Goal: Task Accomplishment & Management: Manage account settings

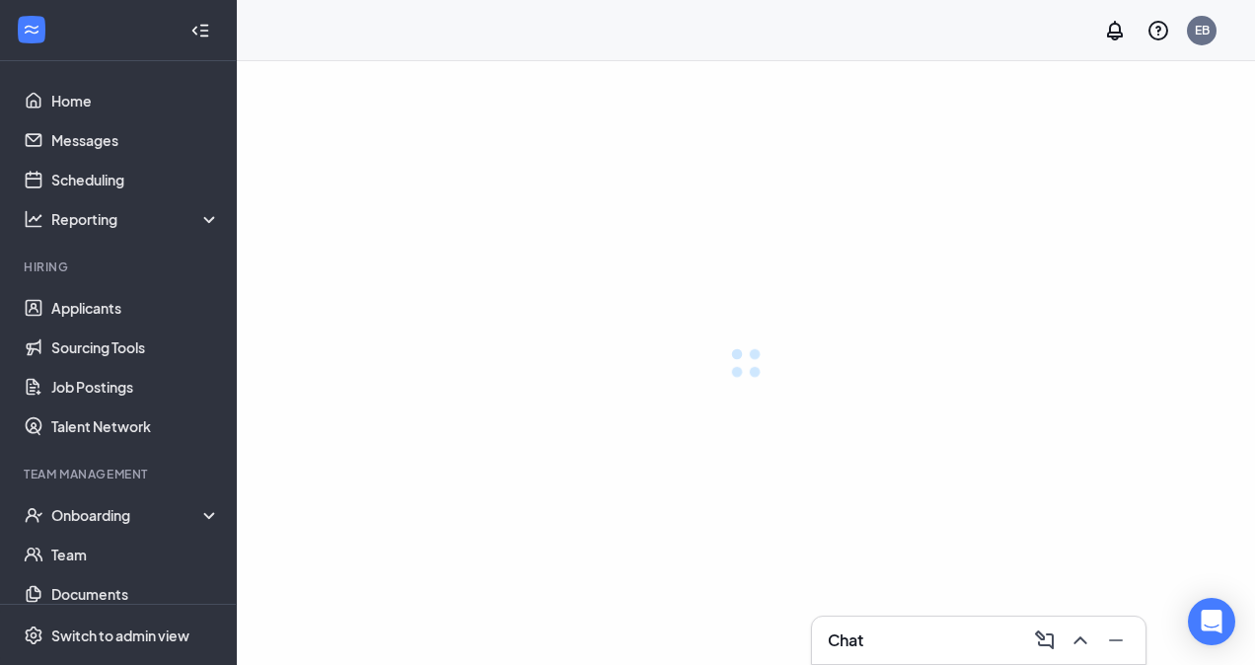
click at [7, 121] on ul "Home Messages Scheduling Reporting Hiring Applicants Sourcing Tools Job Posting…" at bounding box center [118, 361] width 236 height 600
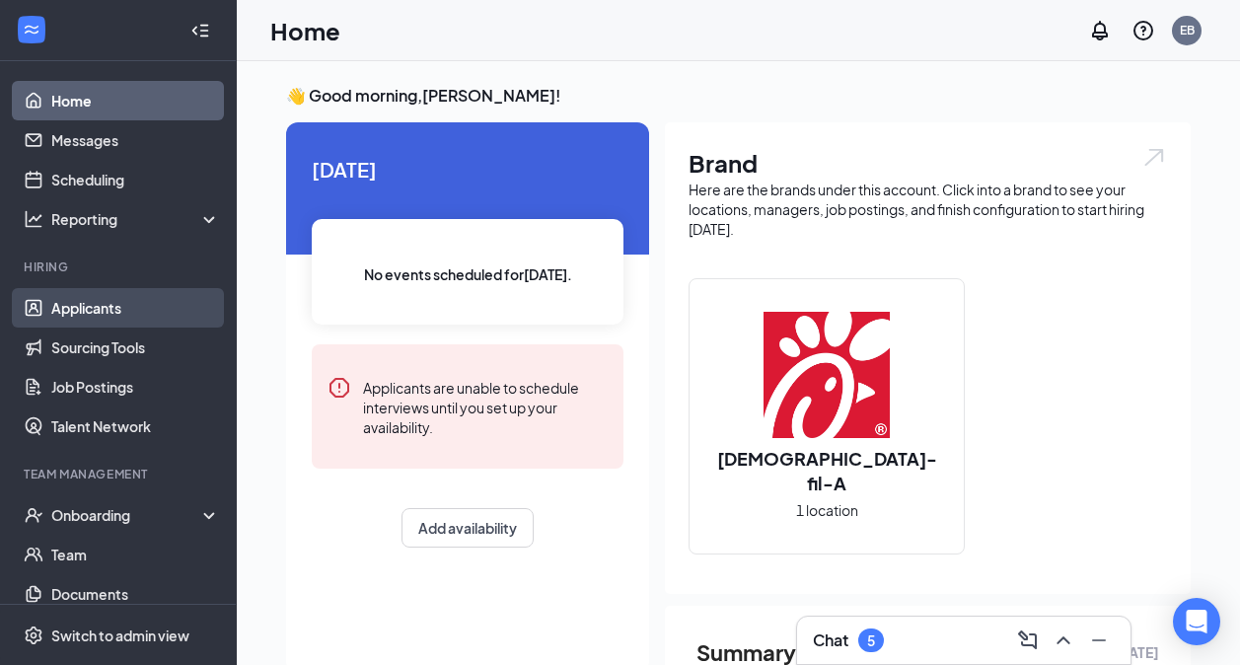
click at [100, 301] on link "Applicants" at bounding box center [135, 307] width 169 height 39
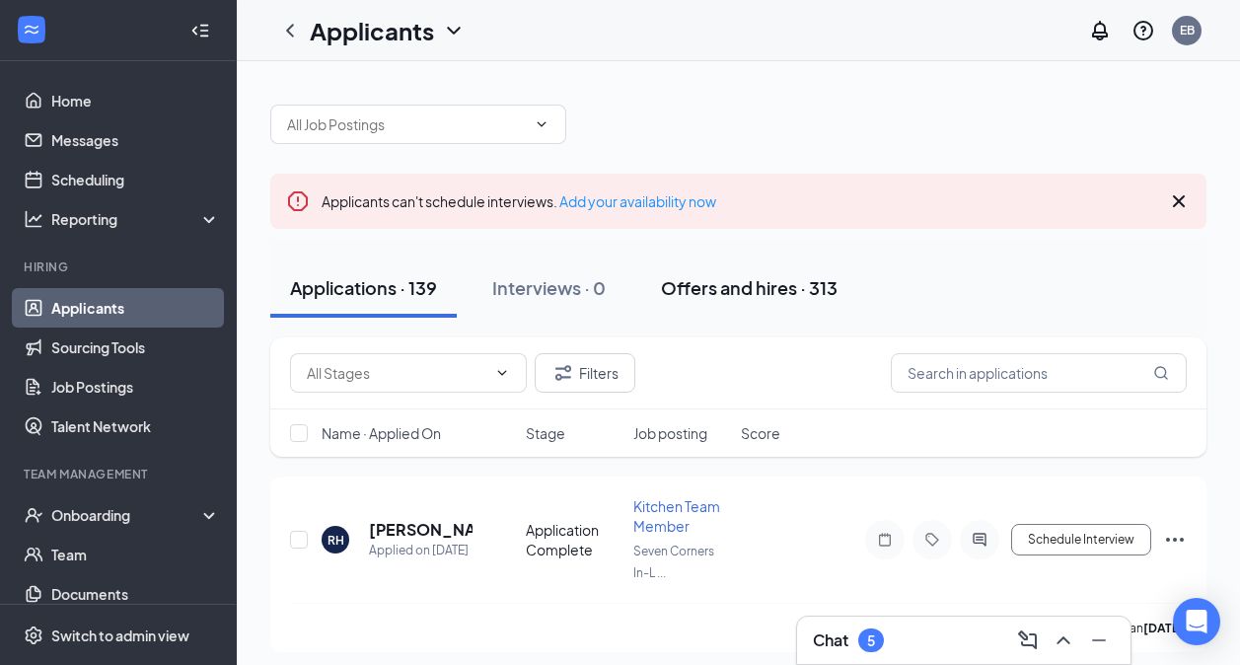
click at [765, 303] on button "Offers and hires · 313" at bounding box center [749, 287] width 216 height 59
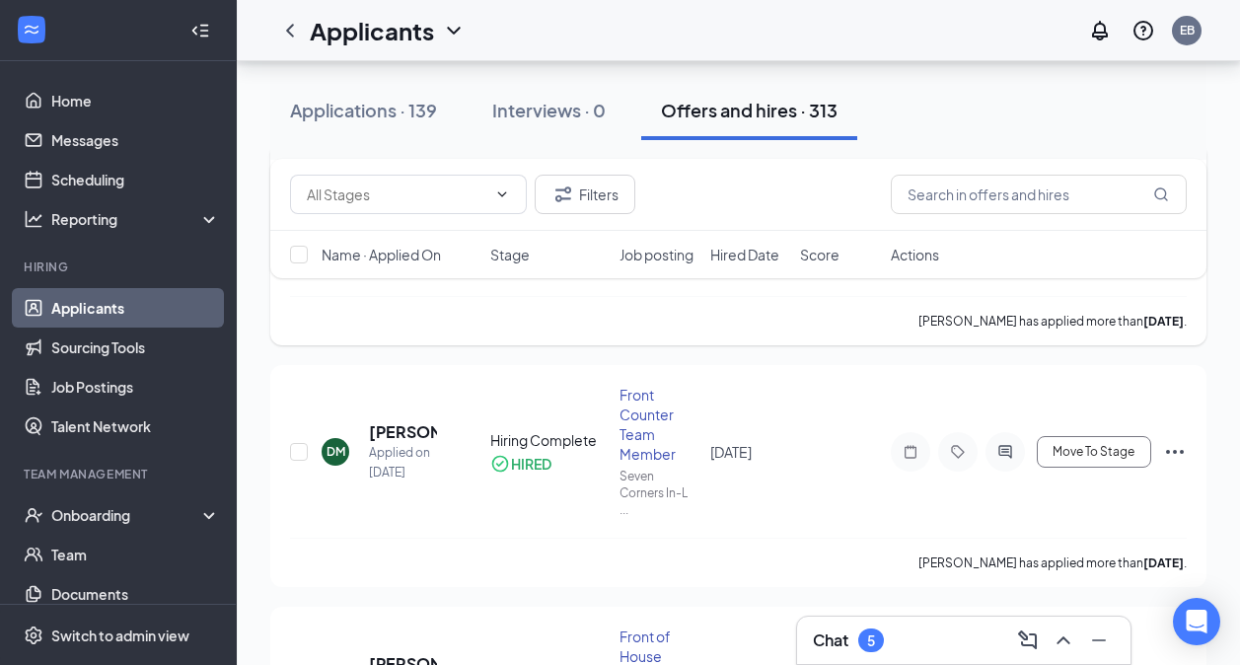
scroll to position [798, 0]
click at [572, 116] on div "Interviews · 0" at bounding box center [548, 110] width 113 height 25
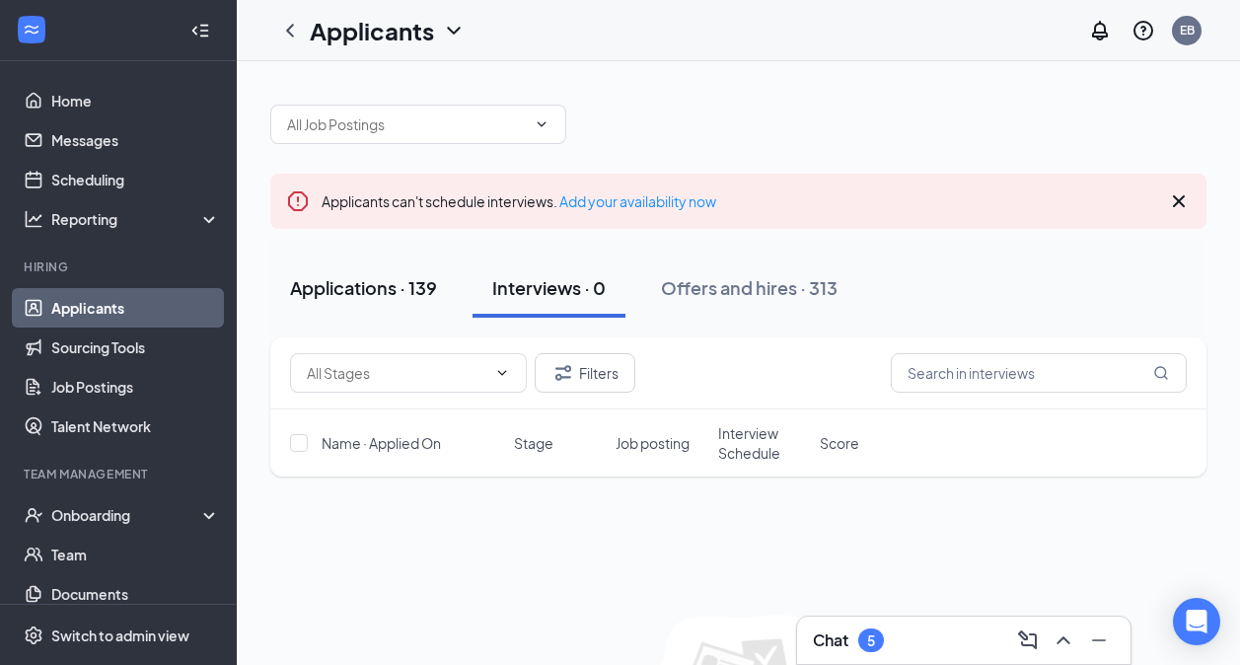
click at [396, 280] on div "Applications · 139" at bounding box center [363, 287] width 147 height 25
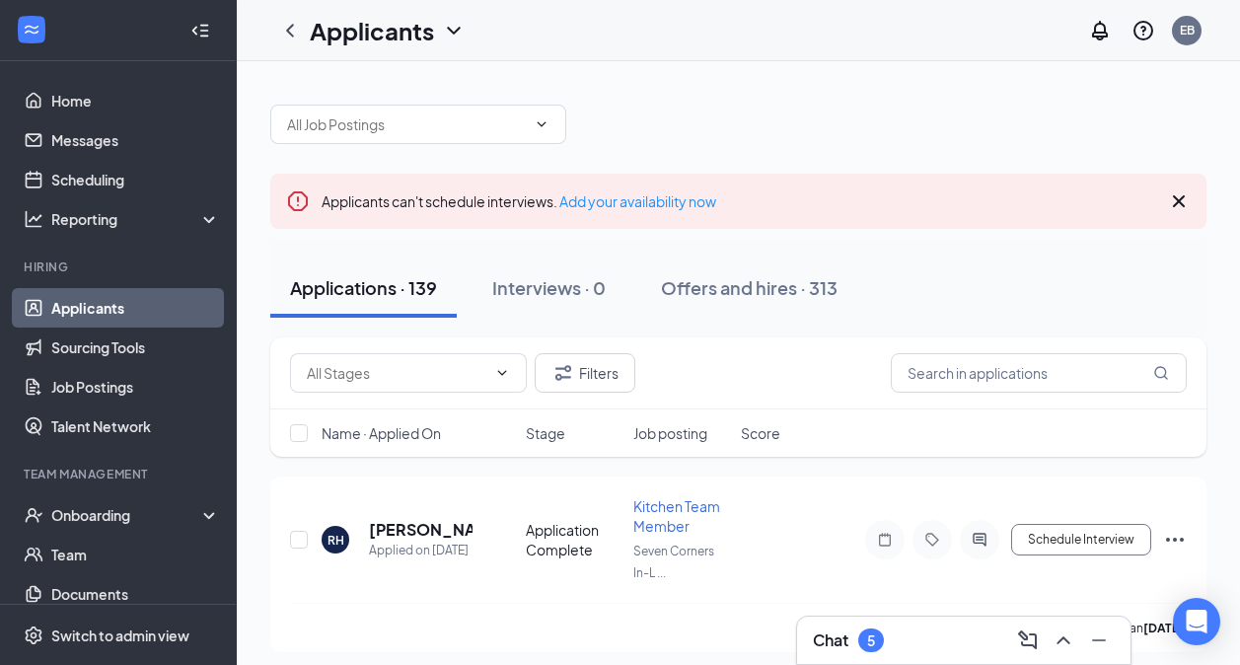
click at [1170, 191] on icon "Cross" at bounding box center [1179, 201] width 24 height 24
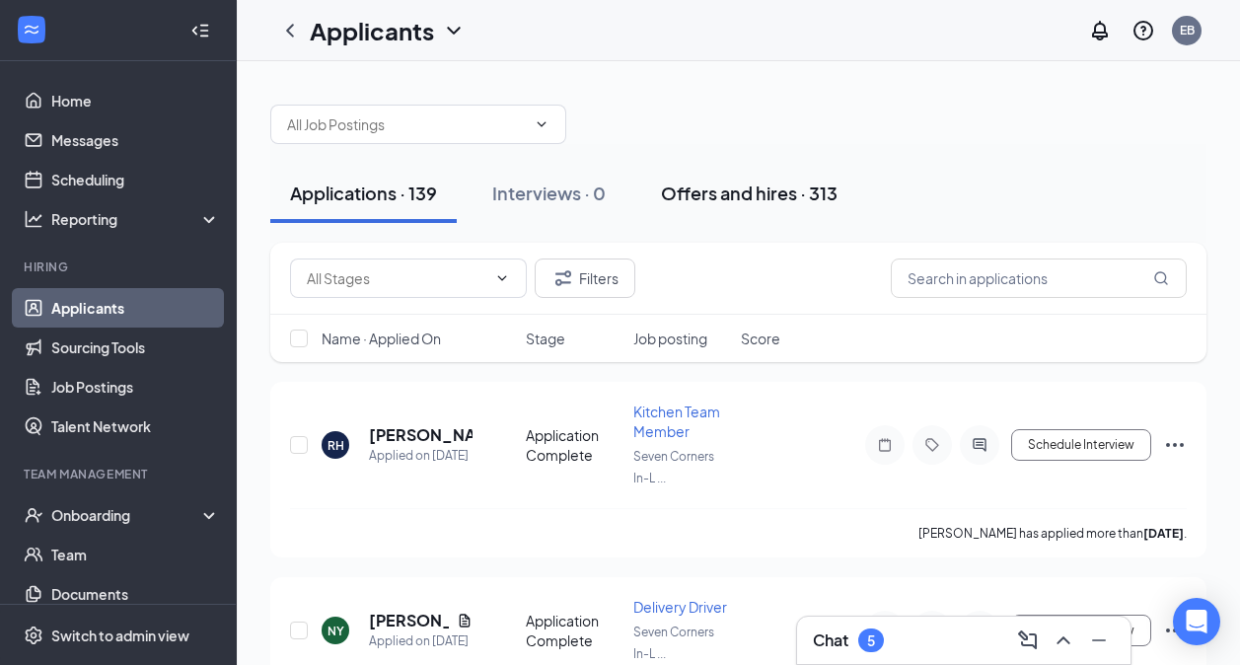
click at [814, 205] on button "Offers and hires · 313" at bounding box center [749, 193] width 216 height 59
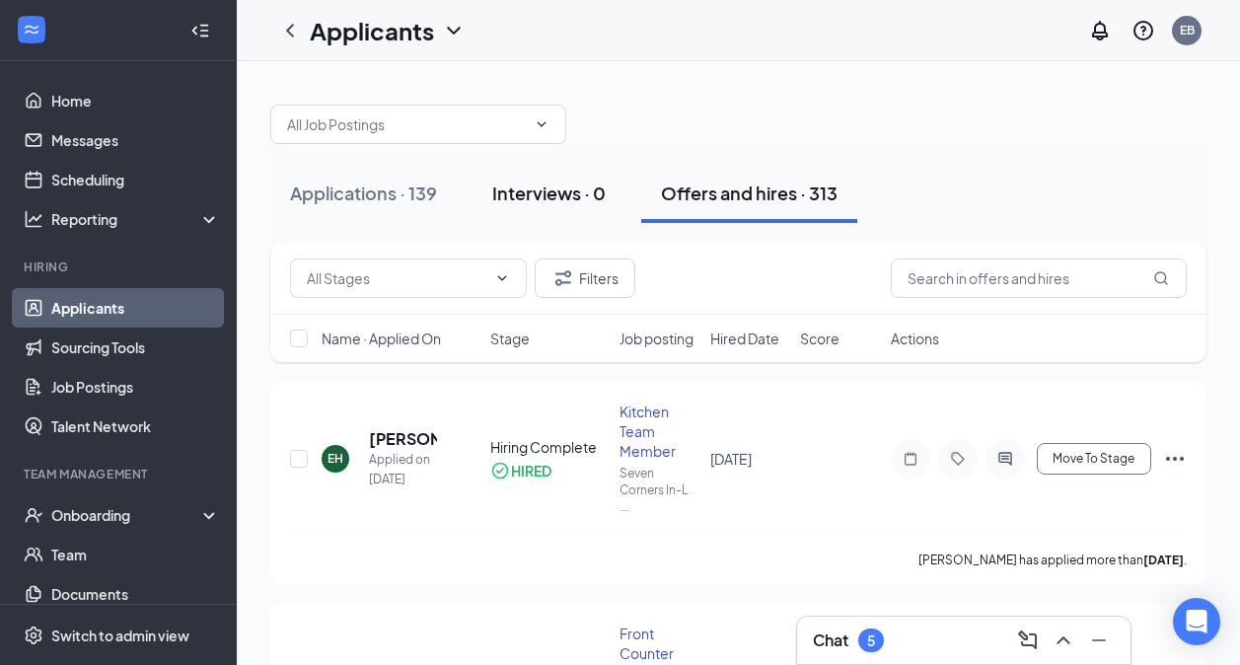
click at [564, 207] on button "Interviews · 0" at bounding box center [548, 193] width 153 height 59
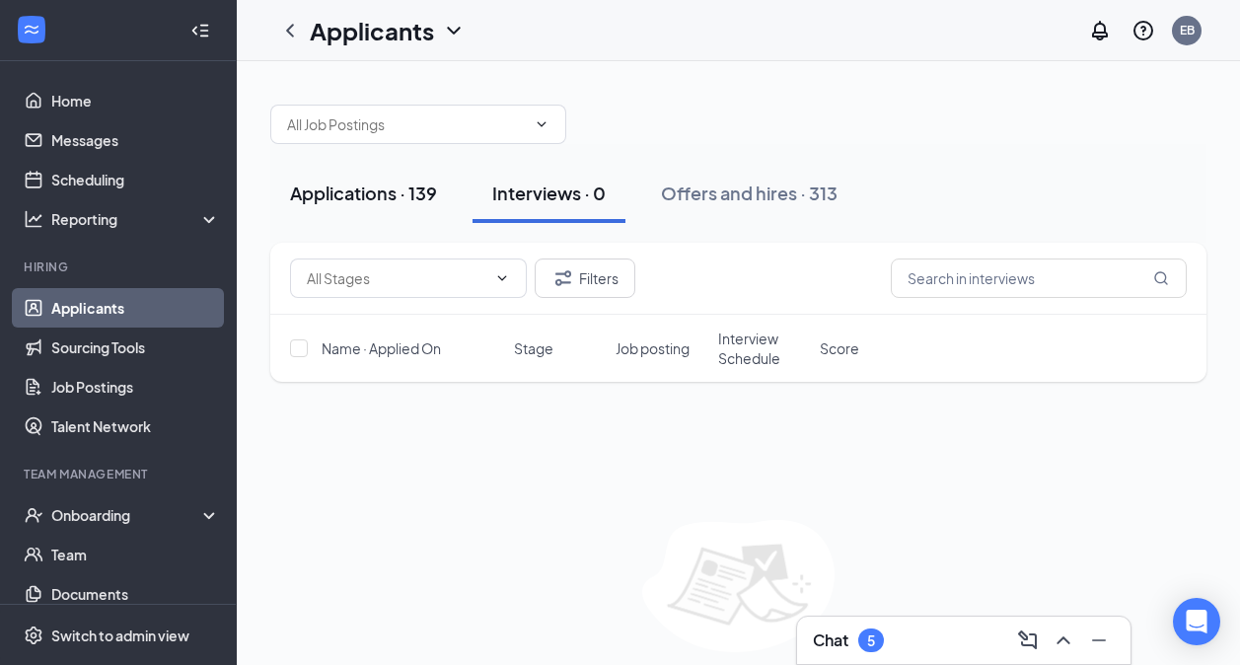
click at [322, 207] on button "Applications · 139" at bounding box center [363, 193] width 186 height 59
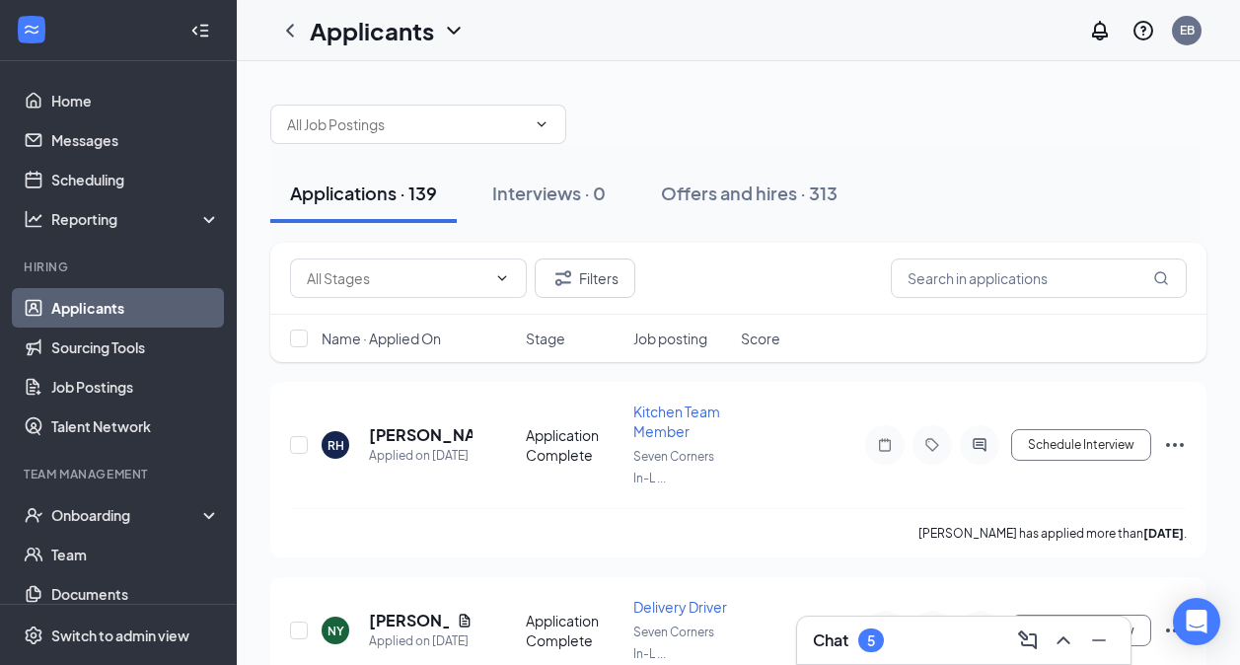
click at [322, 207] on button "Applications · 139" at bounding box center [363, 193] width 186 height 59
click at [796, 200] on div "Offers and hires · 313" at bounding box center [749, 192] width 177 height 25
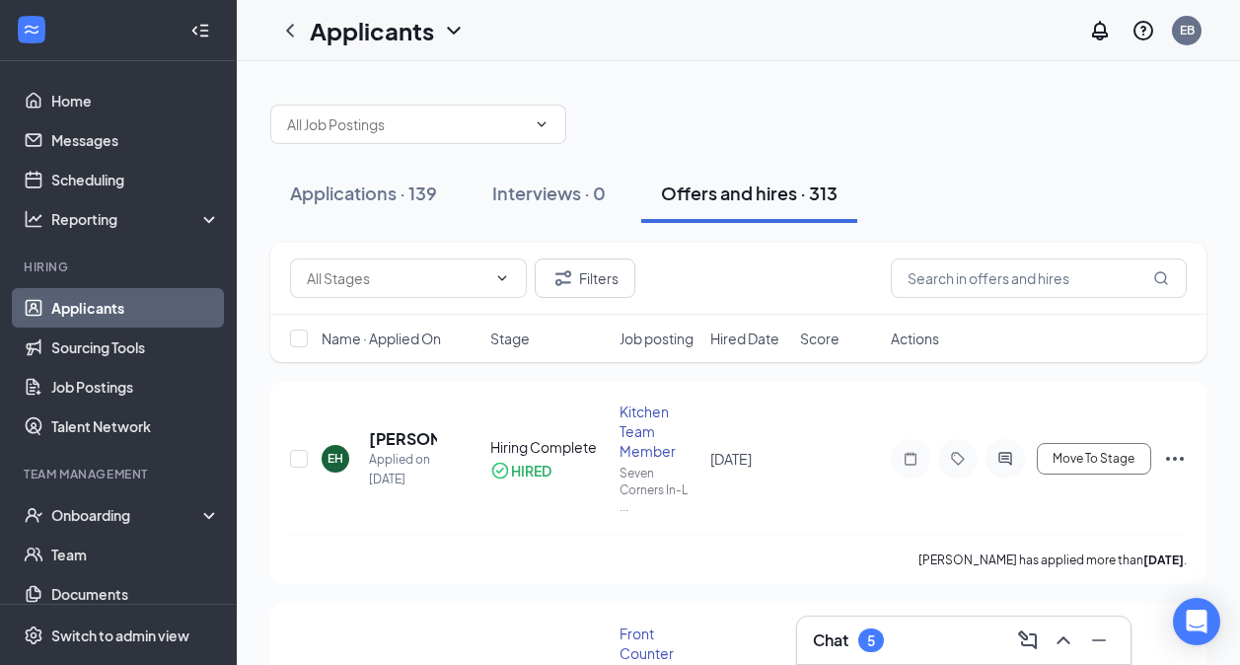
click at [933, 637] on div "Chat 5" at bounding box center [964, 640] width 302 height 32
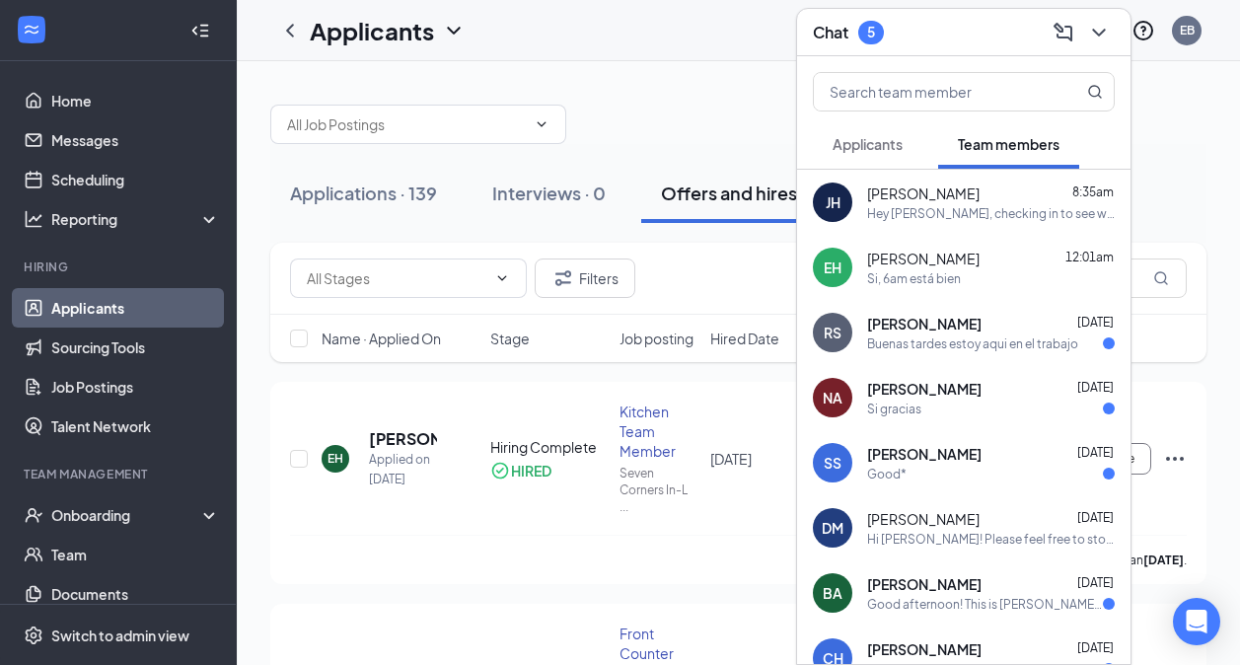
click at [972, 45] on div "Chat 5" at bounding box center [964, 32] width 302 height 31
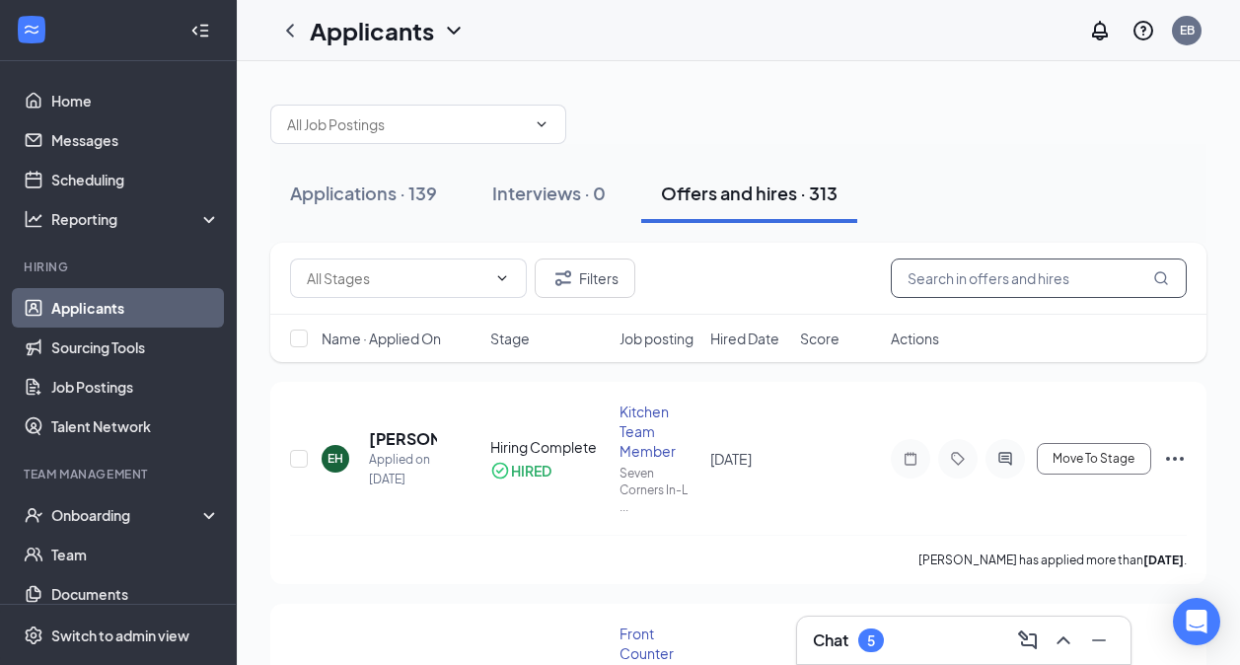
click at [1024, 276] on input "text" at bounding box center [1039, 277] width 296 height 39
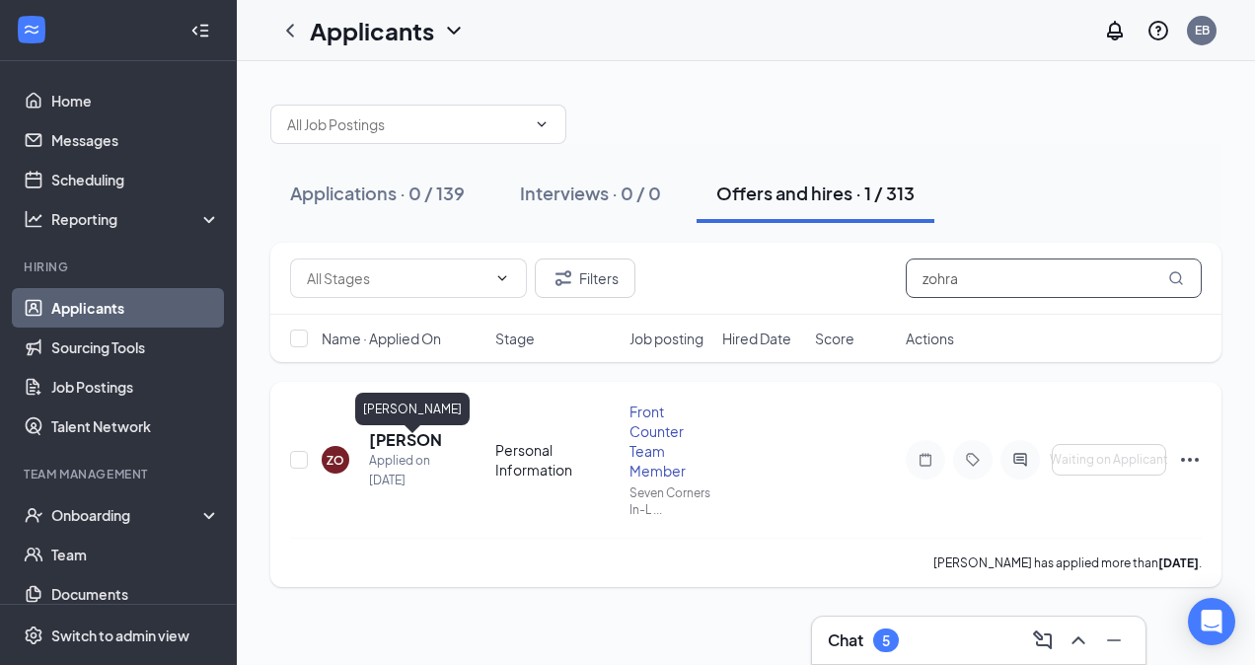
type input "zohra"
click at [396, 445] on h5 "[PERSON_NAME]" at bounding box center [405, 440] width 73 height 22
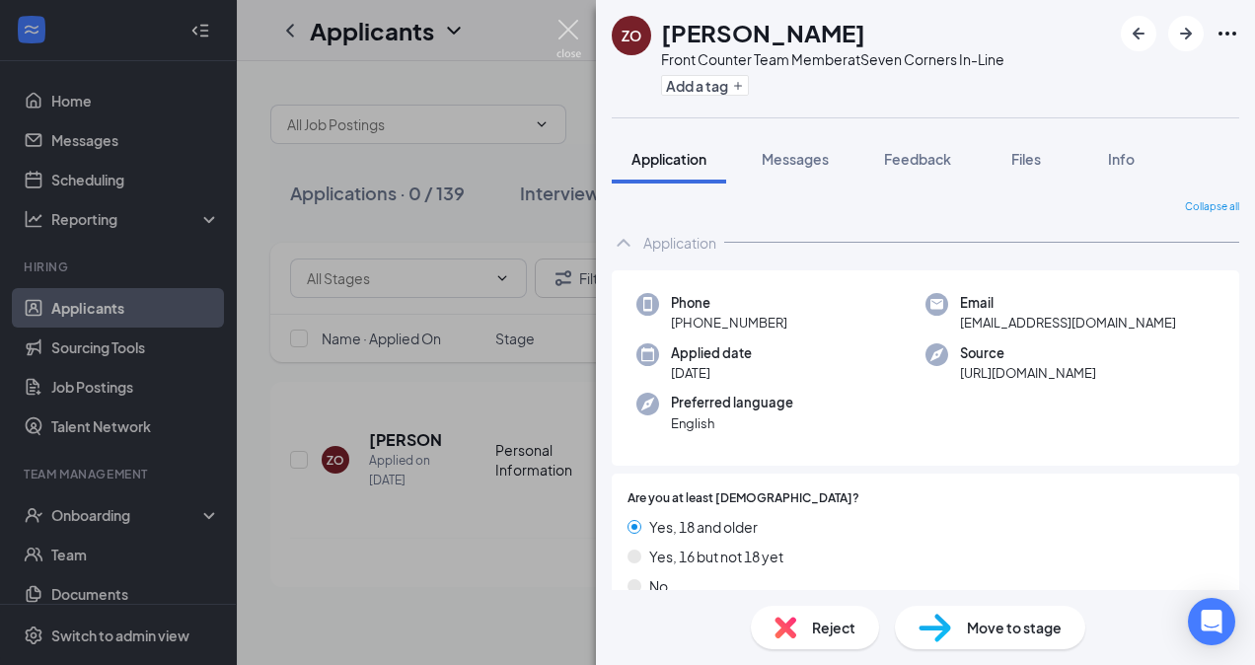
click at [566, 29] on img at bounding box center [568, 39] width 25 height 38
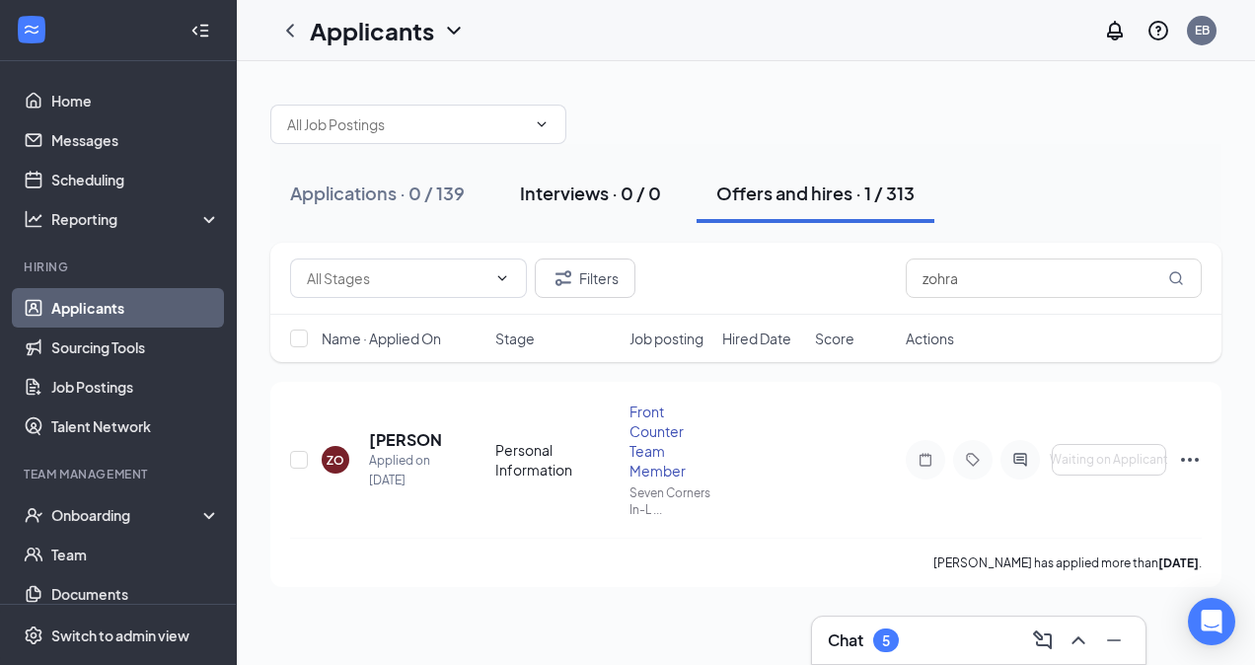
click at [575, 196] on div "Interviews · 0 / 0" at bounding box center [590, 192] width 141 height 25
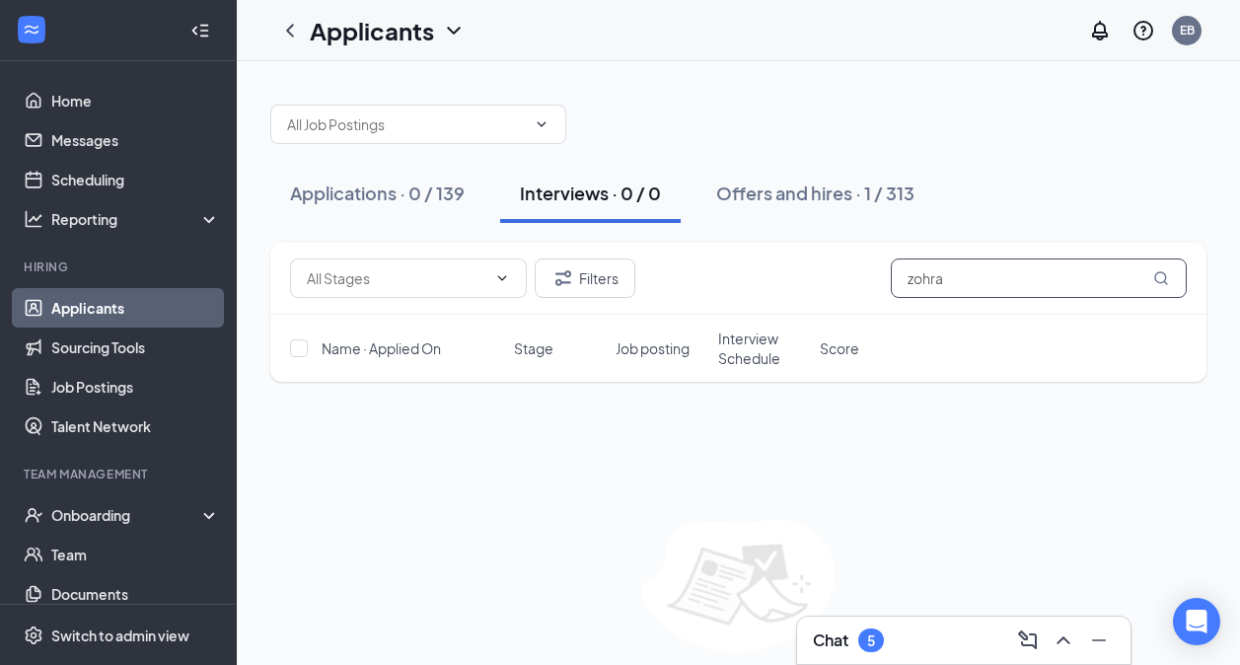
drag, startPoint x: 989, startPoint y: 274, endPoint x: 756, endPoint y: 281, distance: 233.9
click at [756, 281] on div "Filters zohra" at bounding box center [738, 277] width 897 height 39
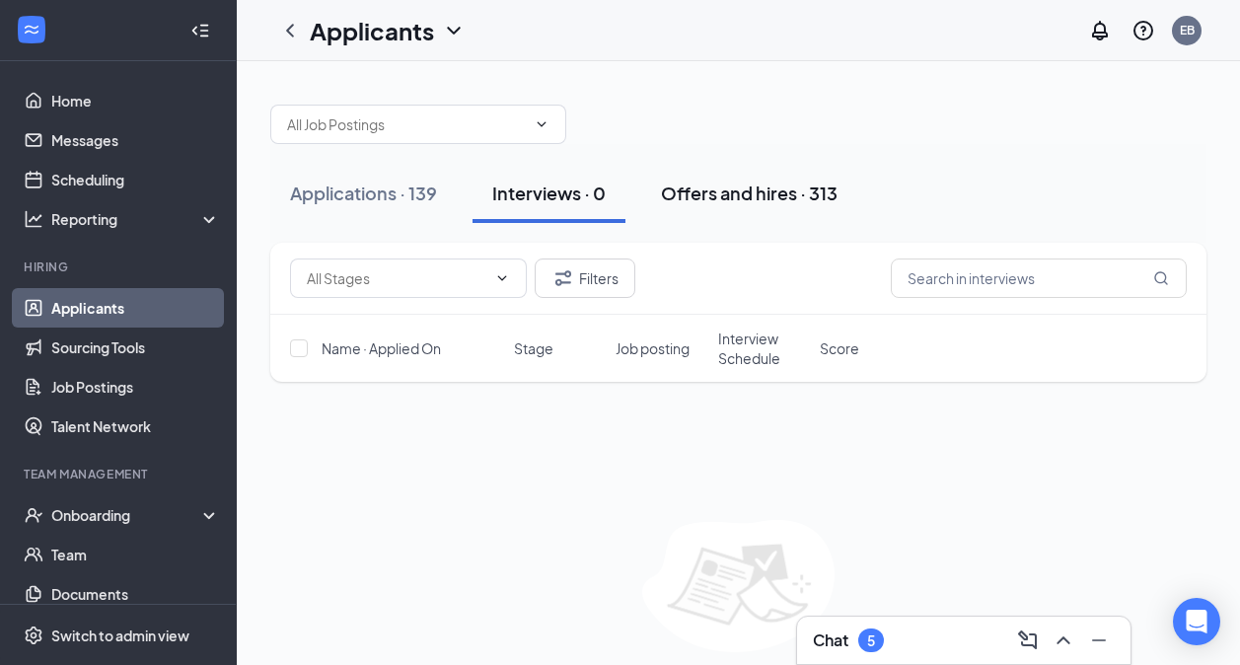
click at [759, 199] on div "Offers and hires · 313" at bounding box center [749, 192] width 177 height 25
